Goal: Navigation & Orientation: Understand site structure

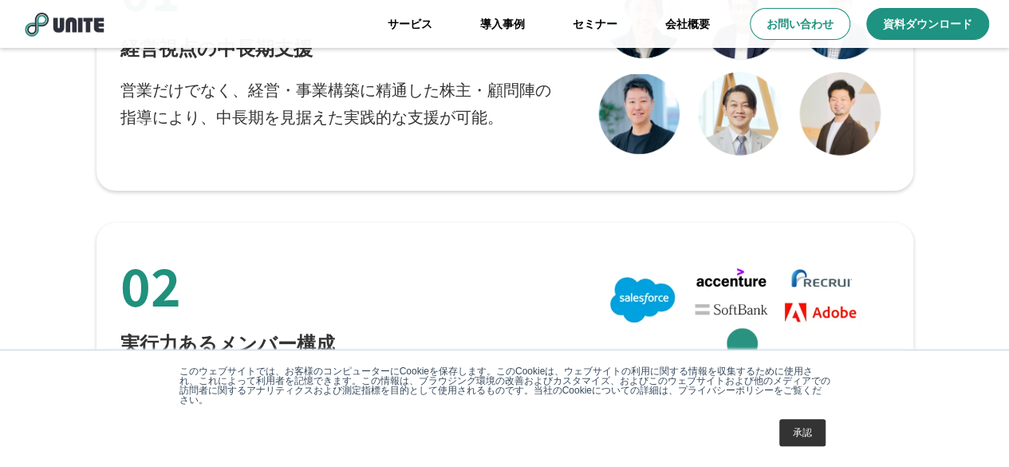
scroll to position [2872, 0]
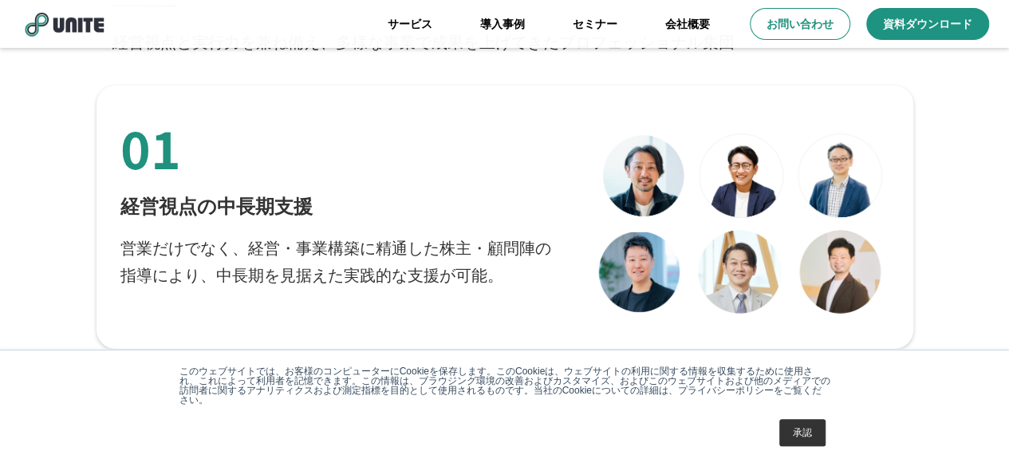
click at [831, 269] on div at bounding box center [741, 217] width 311 height 211
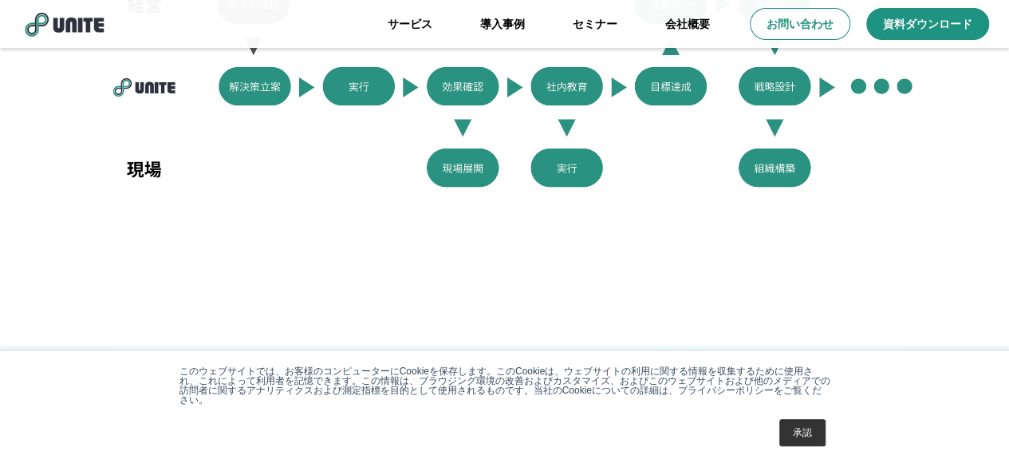
scroll to position [638, 0]
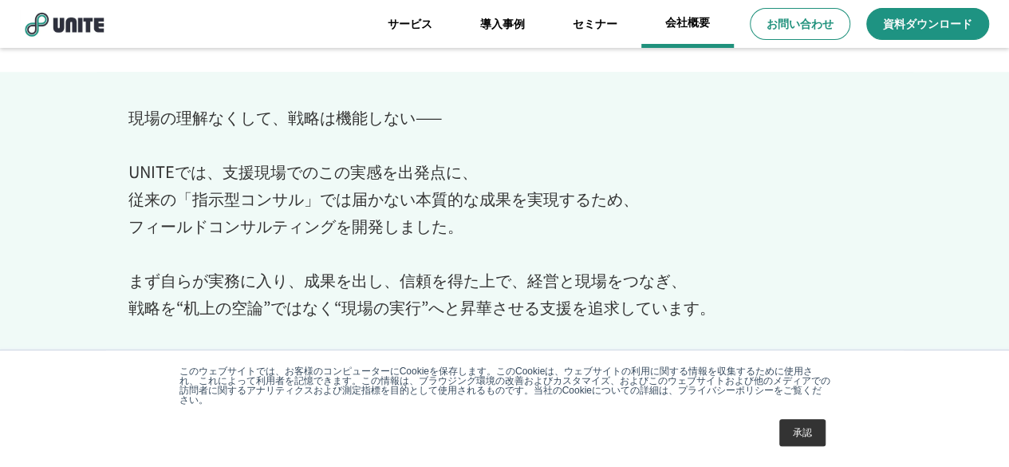
click at [700, 38] on link "会社概要" at bounding box center [687, 24] width 93 height 48
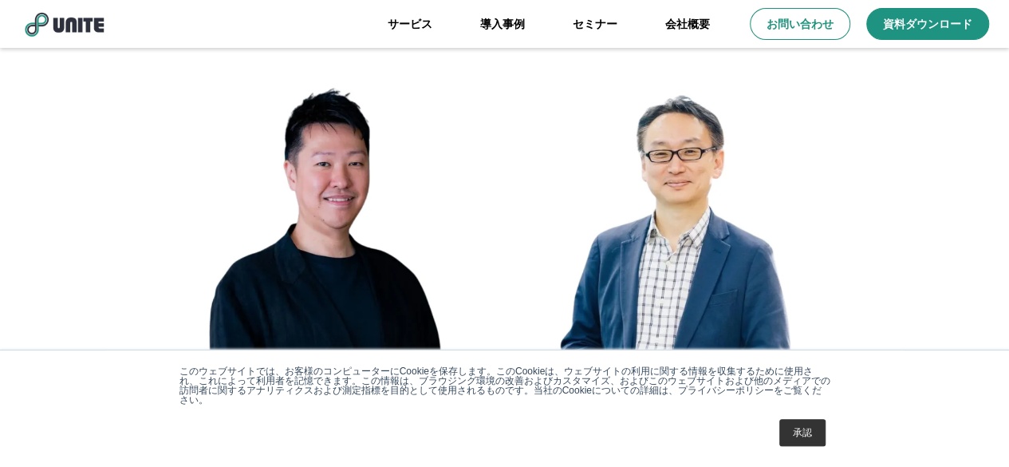
scroll to position [2779, 0]
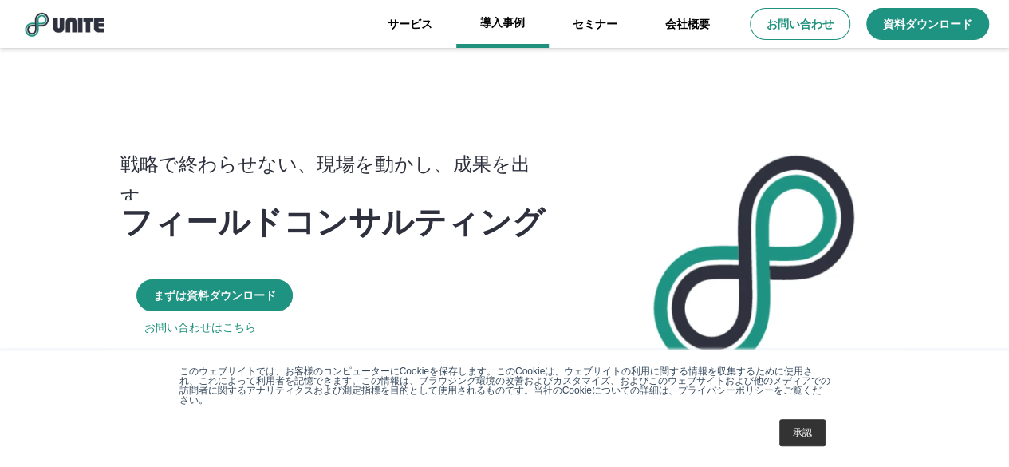
click at [494, 28] on link "導入事例" at bounding box center [502, 24] width 93 height 48
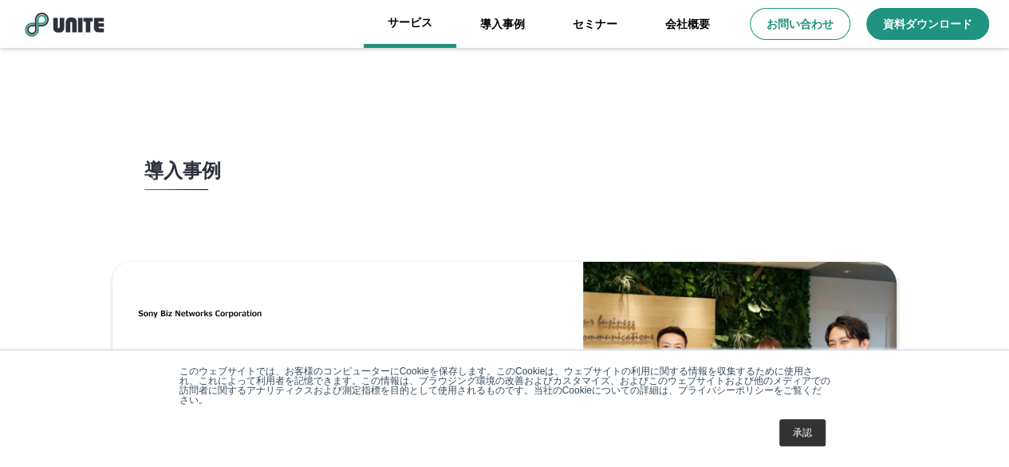
click at [431, 22] on link "サービス" at bounding box center [410, 24] width 93 height 48
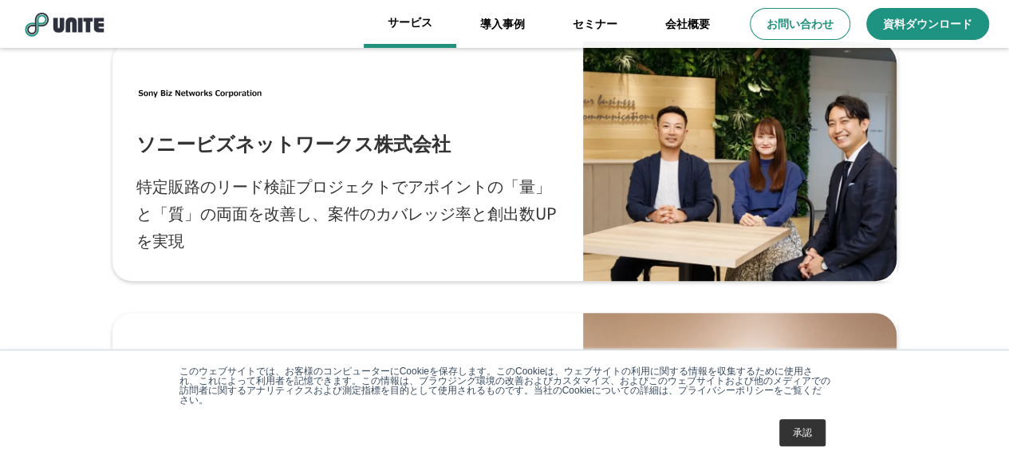
scroll to position [319, 0]
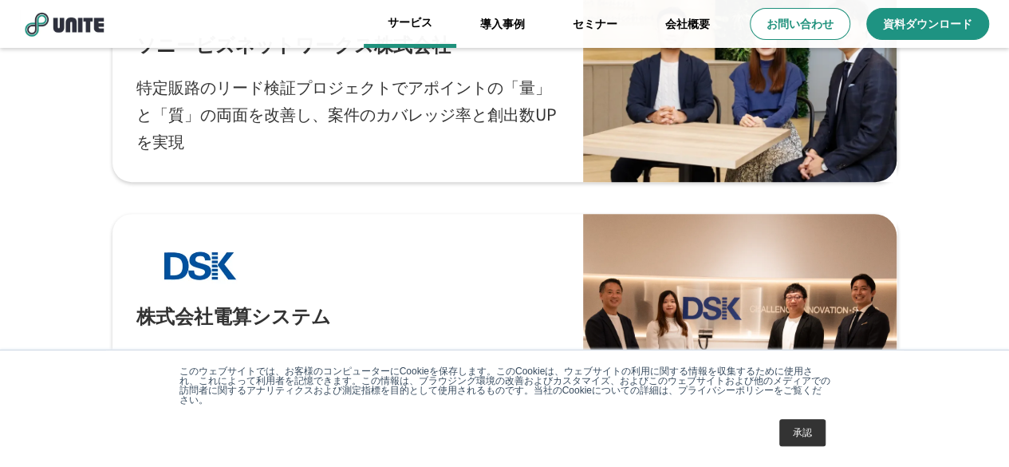
click at [427, 18] on link "サービス" at bounding box center [410, 24] width 93 height 48
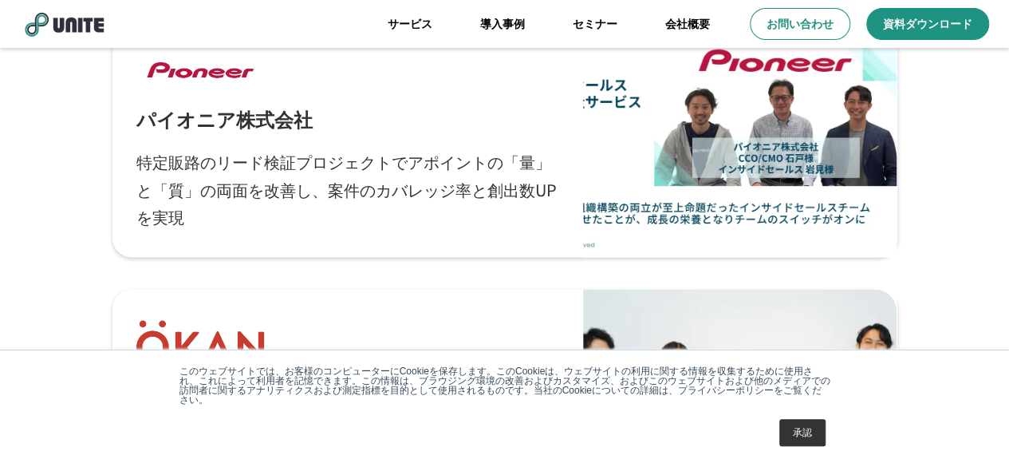
scroll to position [1315, 0]
